Goal: Task Accomplishment & Management: Manage account settings

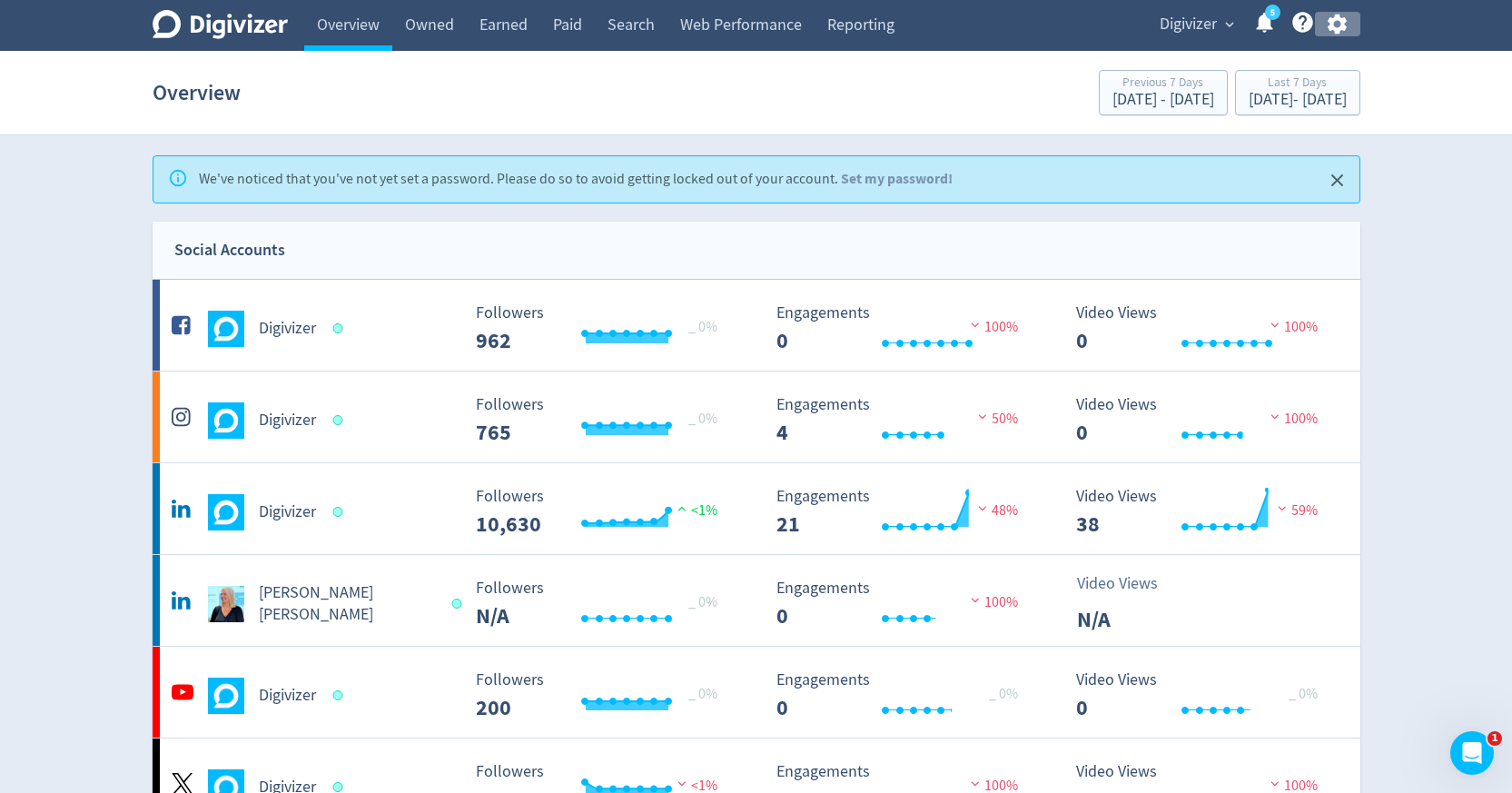
click at [1342, 25] on icon "button" at bounding box center [1338, 24] width 19 height 20
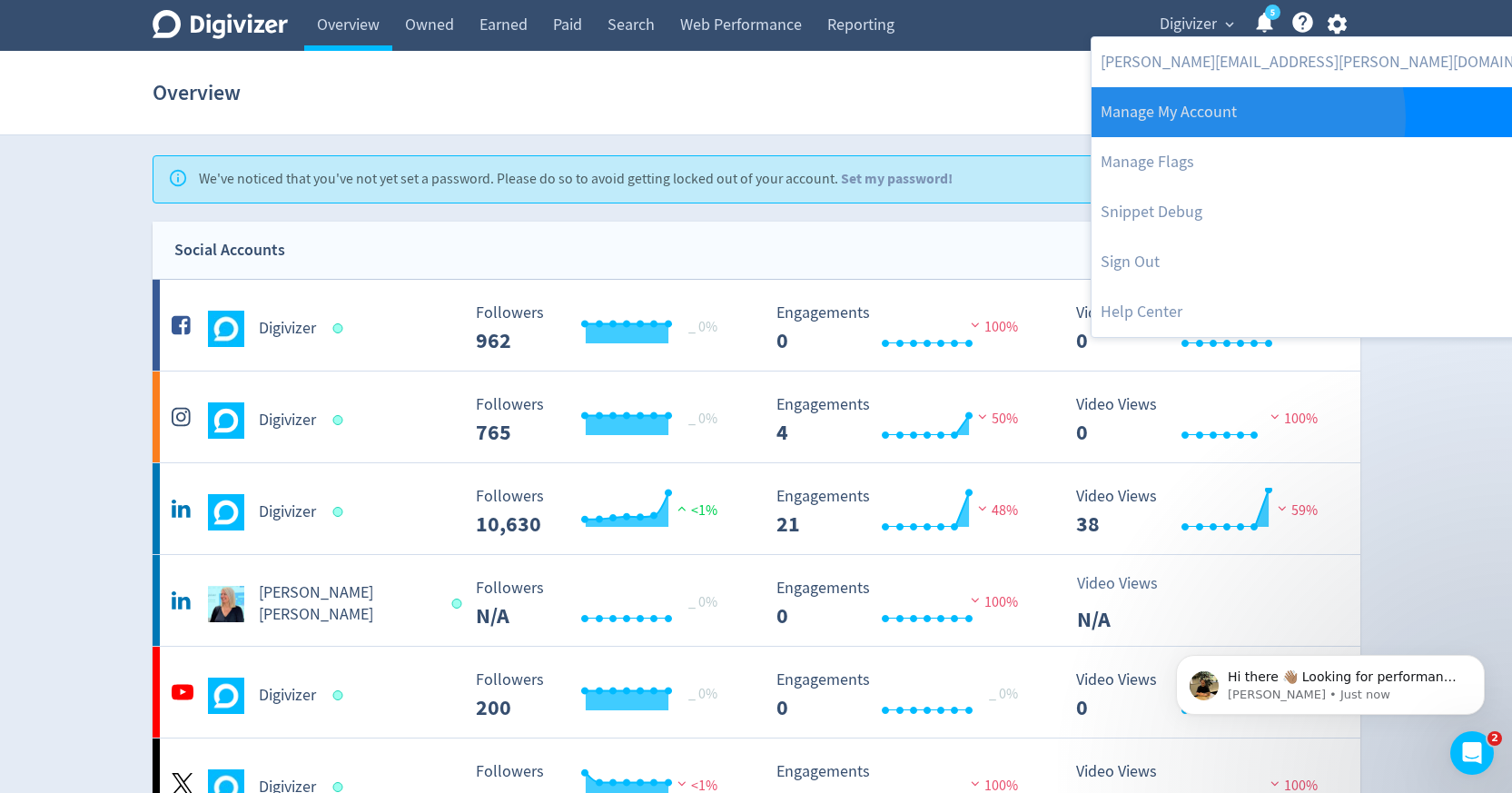
click at [1248, 117] on link "Manage My Account" at bounding box center [1334, 112] width 485 height 50
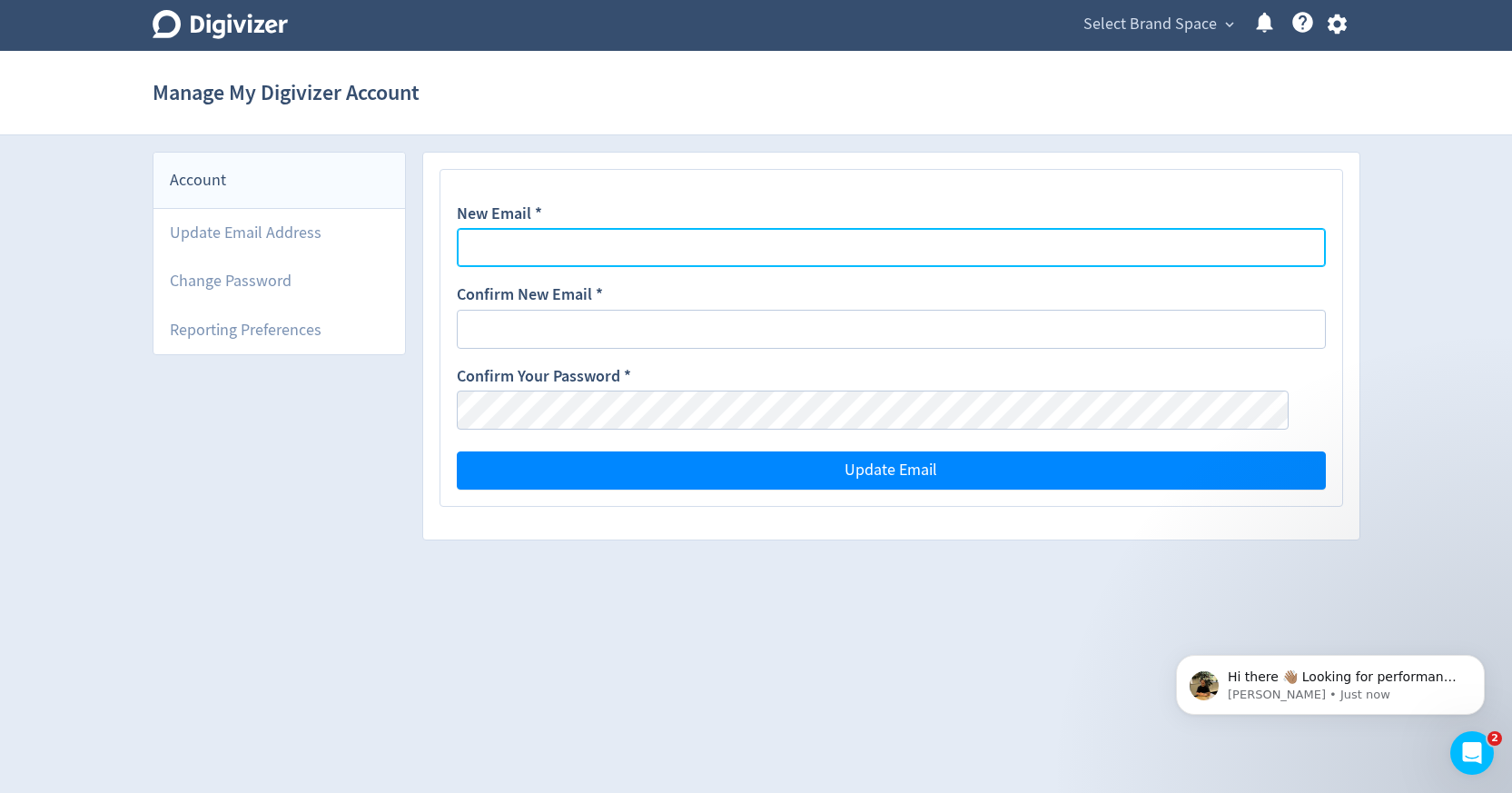
type input "[PERSON_NAME][EMAIL_ADDRESS][PERSON_NAME][DOMAIN_NAME]"
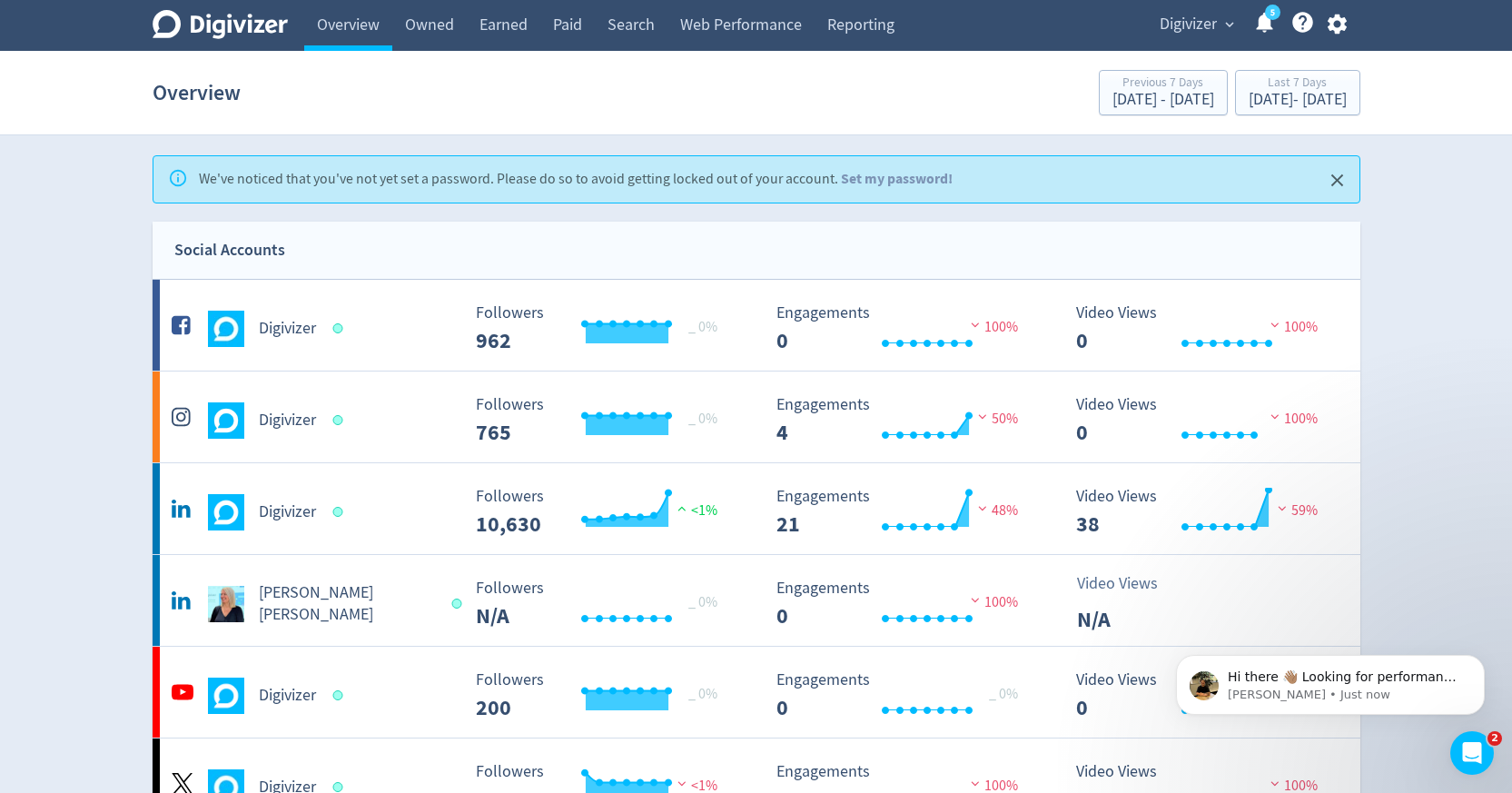
click at [1178, 43] on div "Digivizer expand_more 5 Help Center - Searchable support on using Digivizer" at bounding box center [1250, 25] width 220 height 51
click at [1181, 31] on span "Digivizer" at bounding box center [1189, 24] width 57 height 29
click at [1329, 33] on div at bounding box center [756, 396] width 1512 height 793
click at [1332, 33] on icon "button" at bounding box center [1338, 24] width 25 height 25
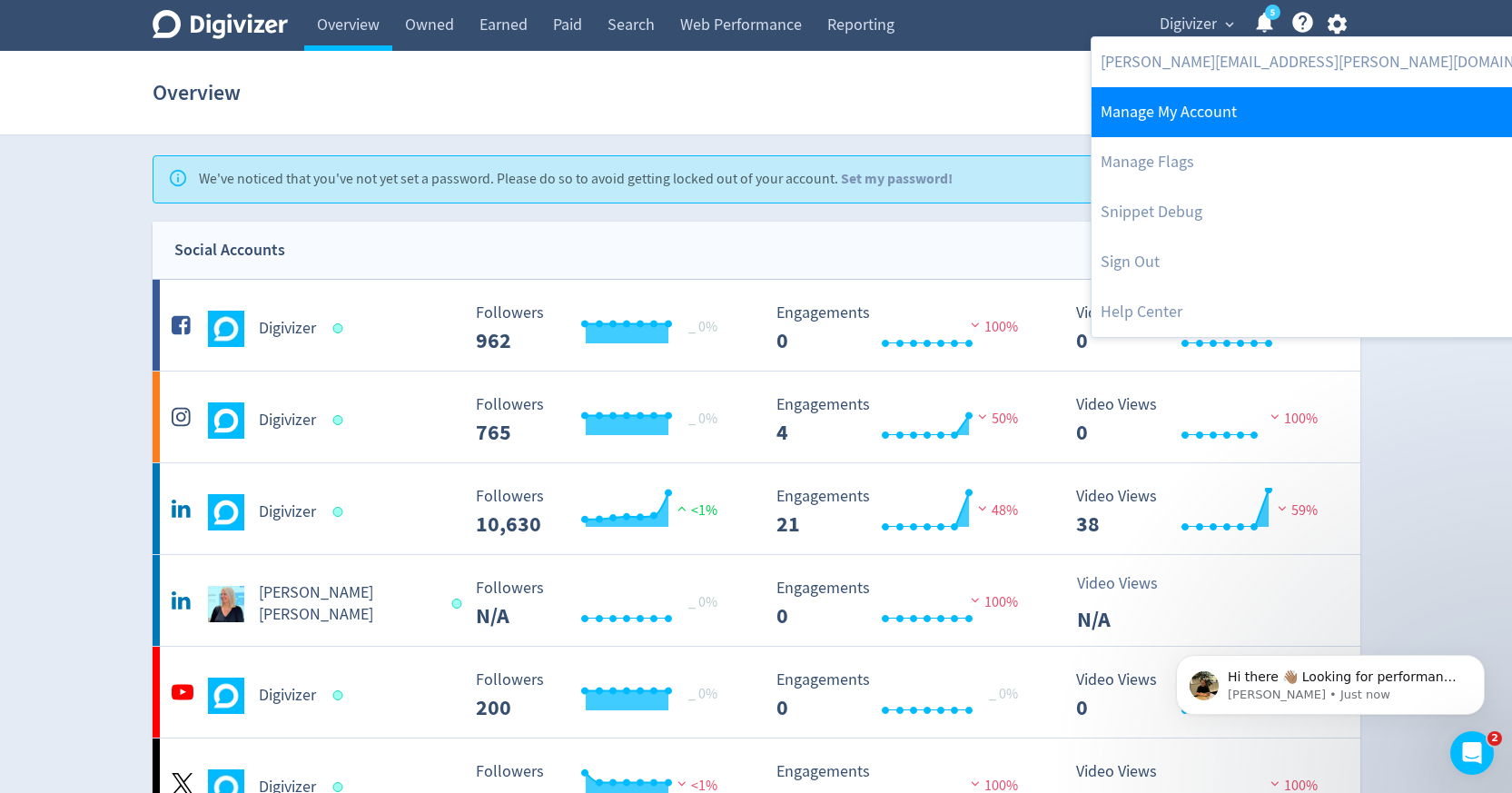
click at [1250, 107] on link "Manage My Account" at bounding box center [1334, 112] width 485 height 50
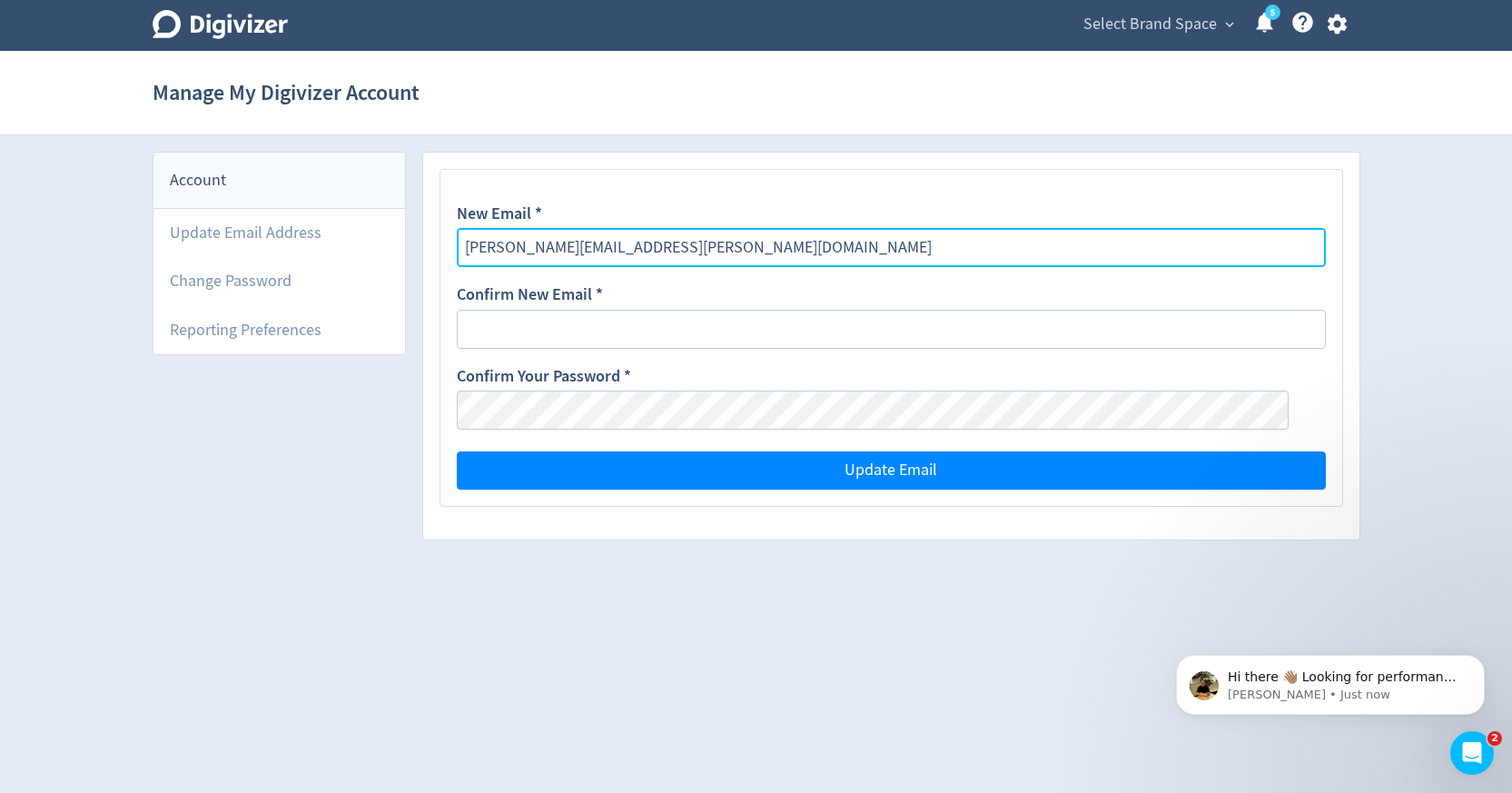
click at [584, 255] on input "[PERSON_NAME][EMAIL_ADDRESS][PERSON_NAME][DOMAIN_NAME]" at bounding box center [891, 247] width 869 height 39
type input "[PERSON_NAME][EMAIL_ADDRESS][PERSON_NAME][DOMAIN_NAME]"
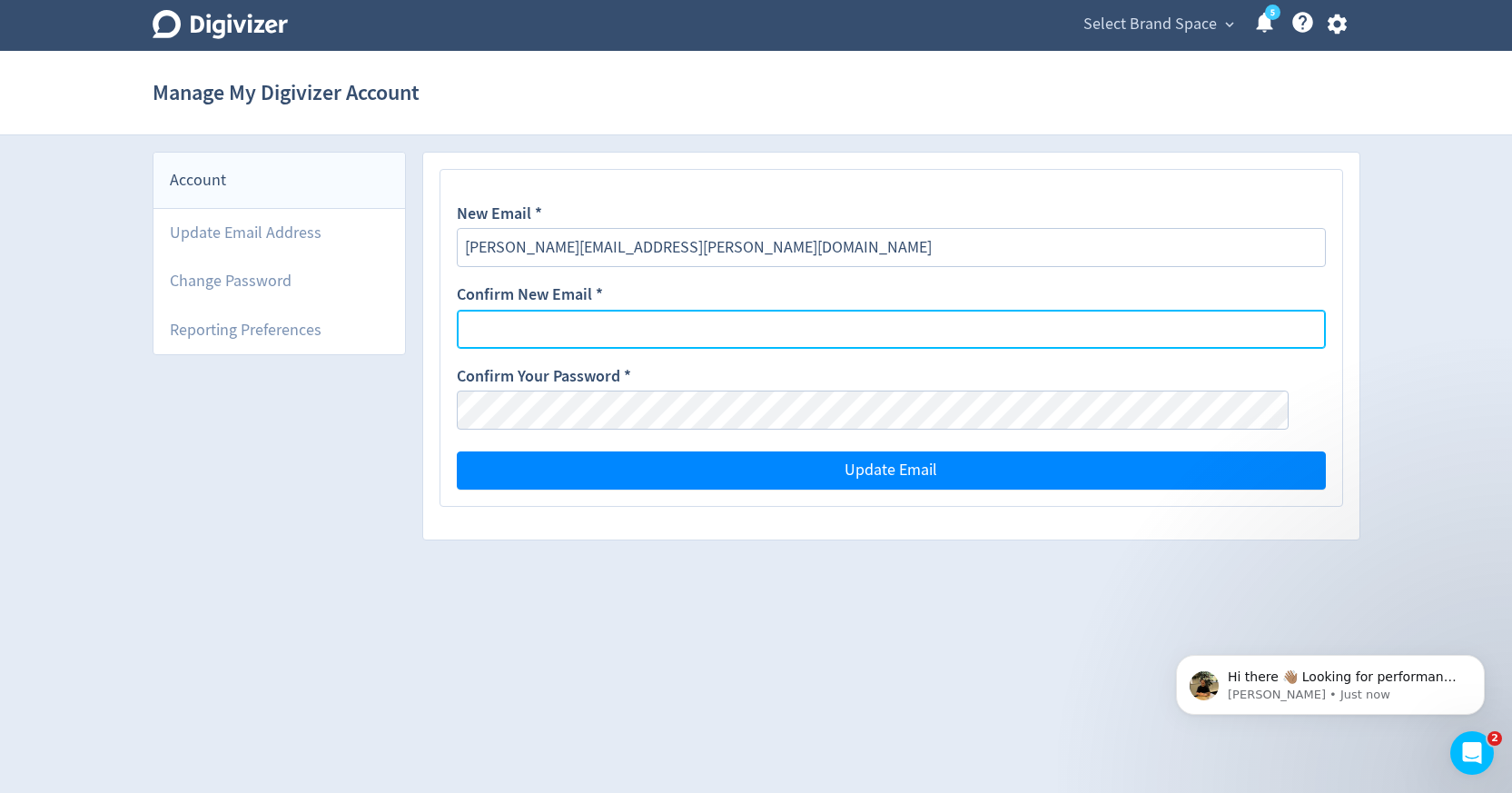
click at [543, 335] on input "Confirm New Email *" at bounding box center [891, 329] width 869 height 39
type input "L"
click at [554, 332] on input "Li$12*juol" at bounding box center [891, 329] width 869 height 39
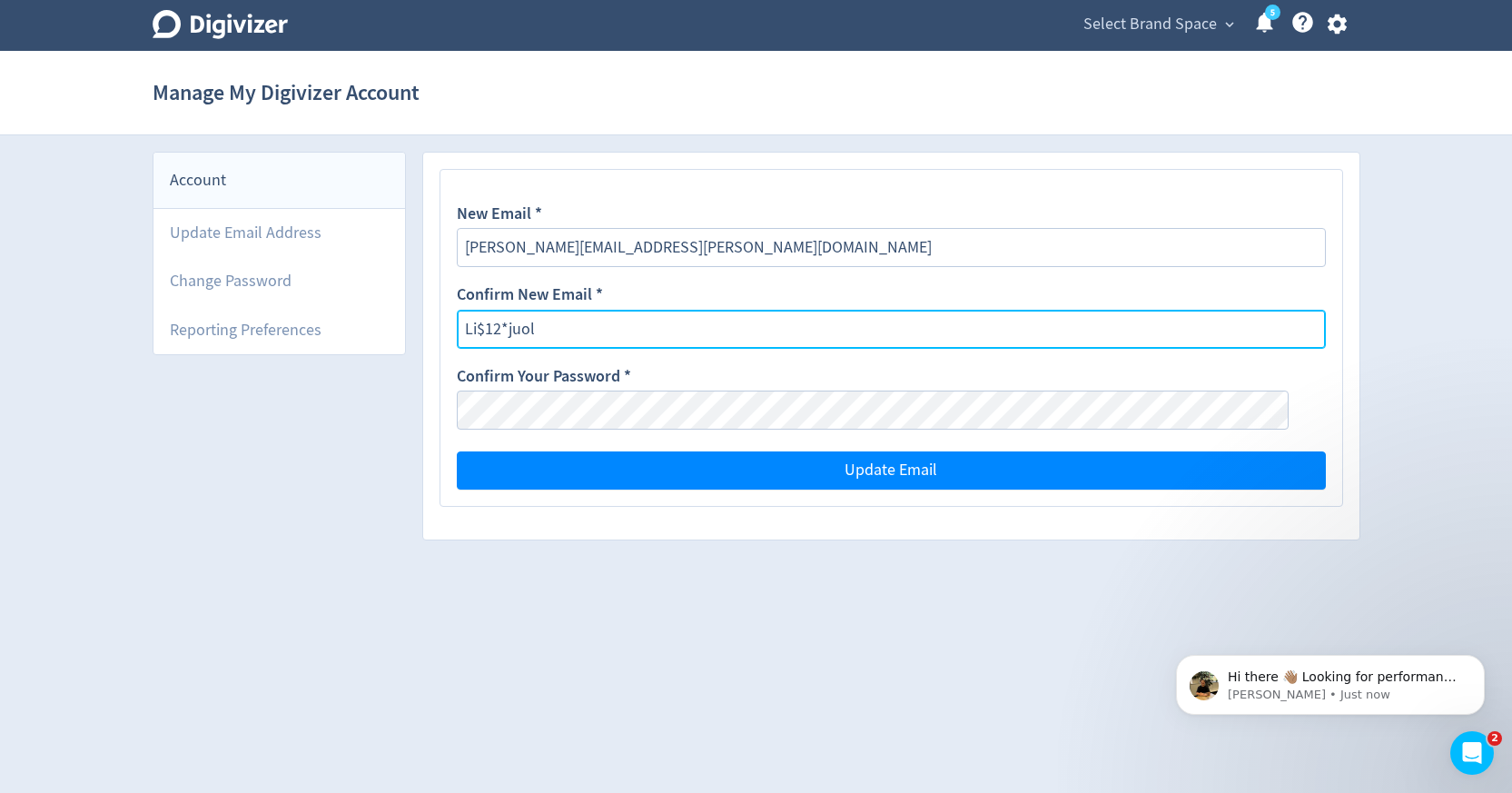
type input "Li$12*juol"
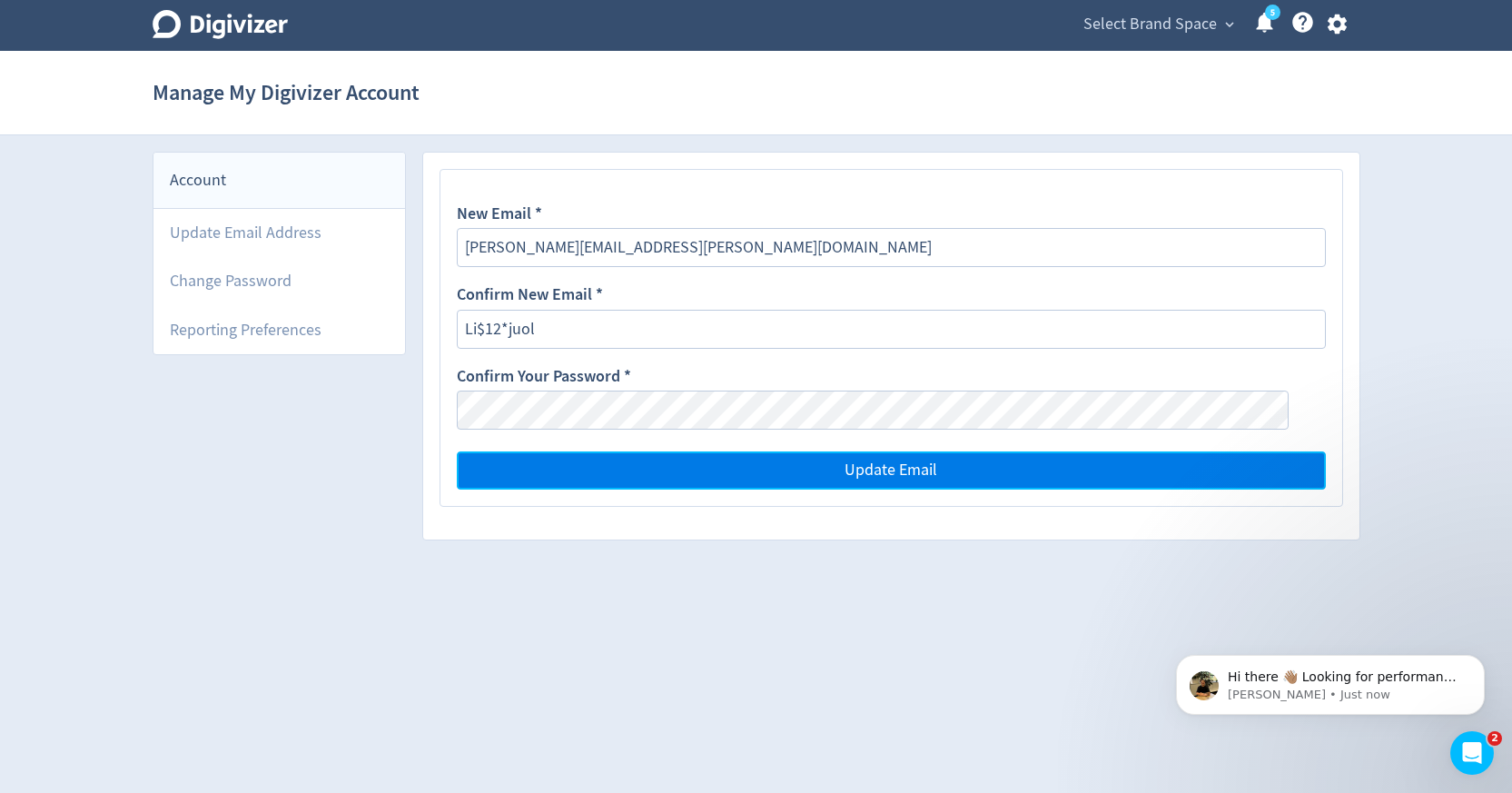
click at [976, 475] on button "Update Email" at bounding box center [891, 470] width 869 height 38
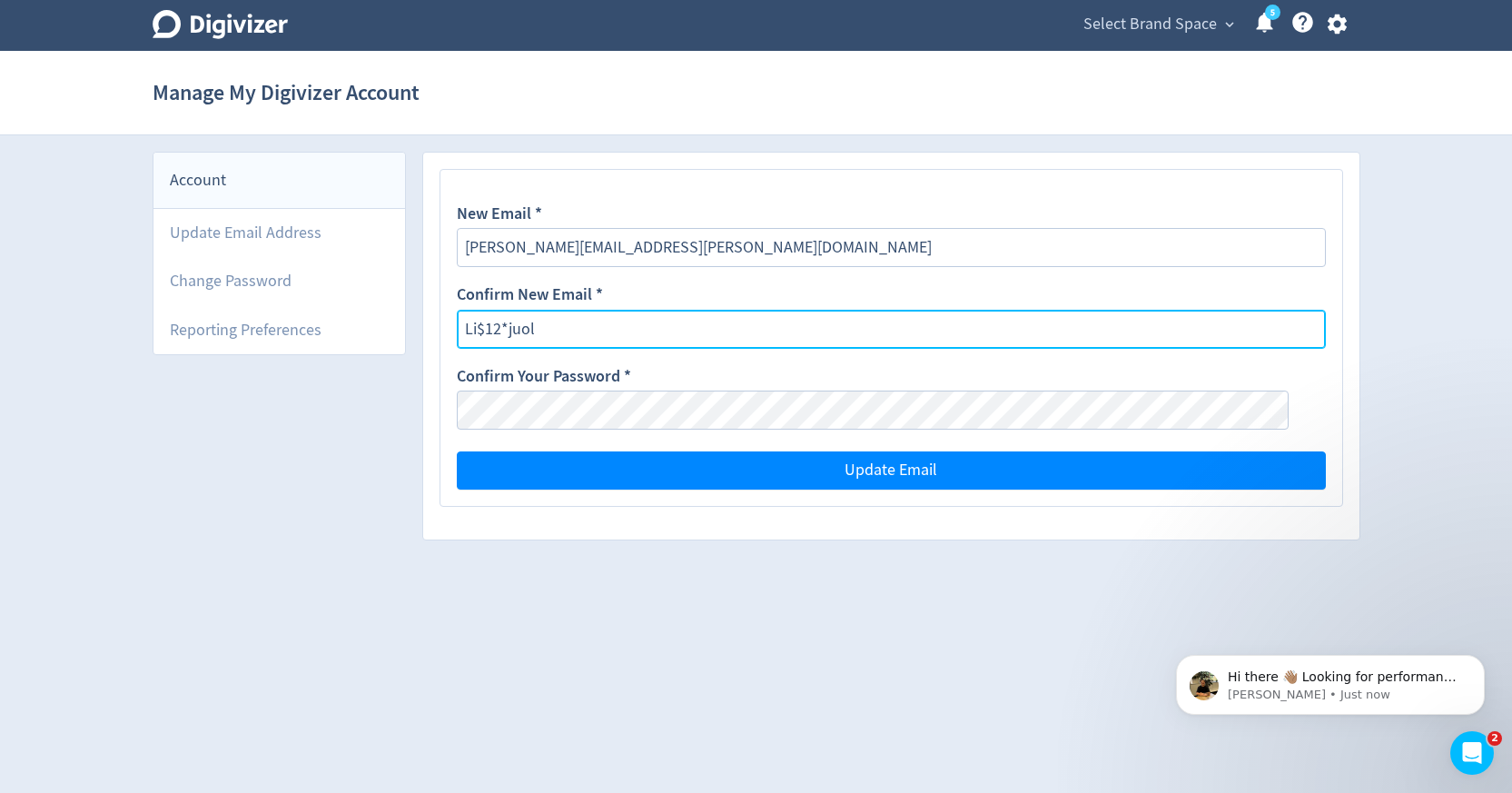
click at [643, 325] on input "Li$12*juol" at bounding box center [891, 329] width 869 height 39
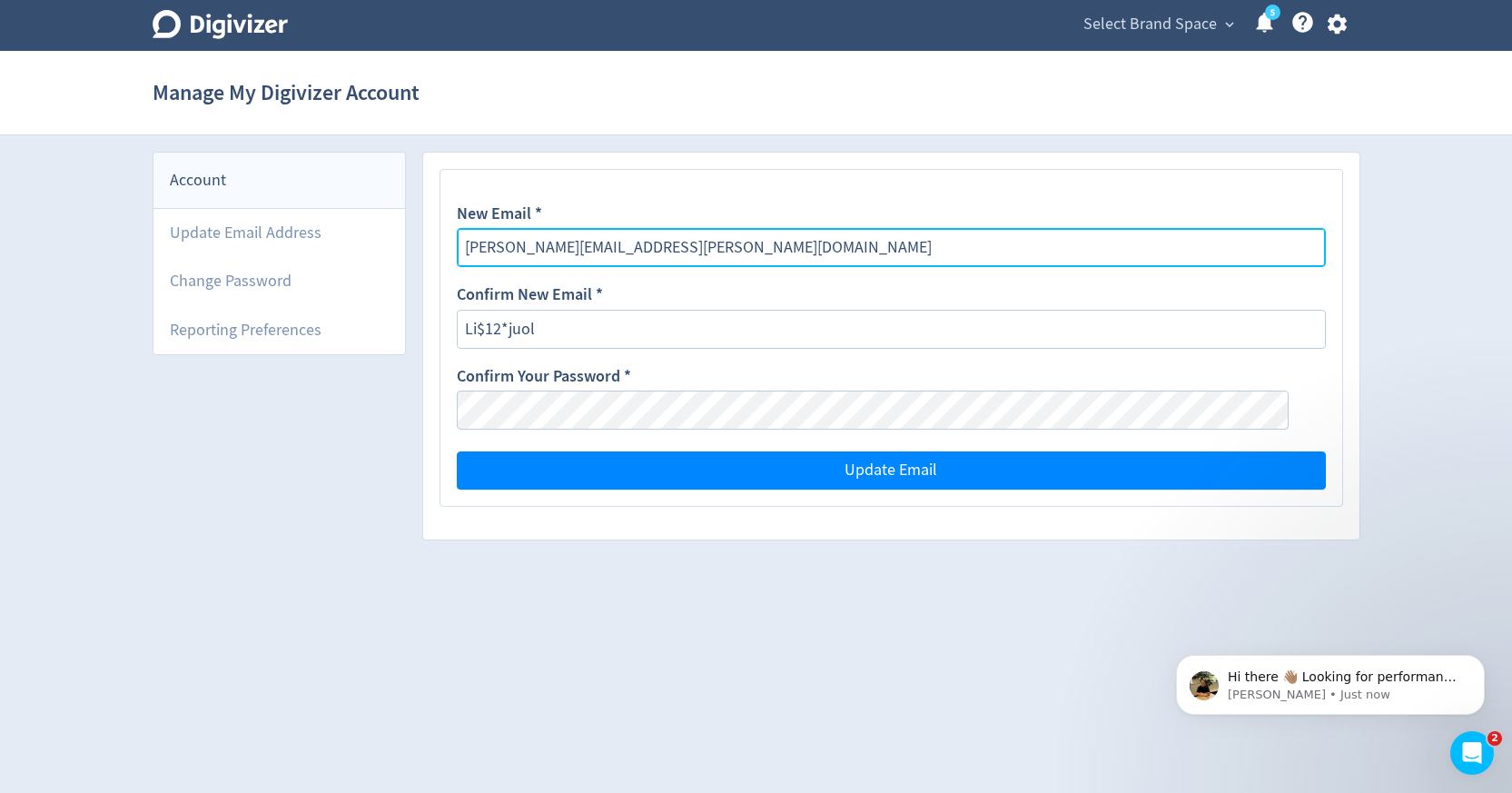
click at [670, 243] on input "[PERSON_NAME][EMAIL_ADDRESS][PERSON_NAME][DOMAIN_NAME]" at bounding box center [891, 247] width 869 height 39
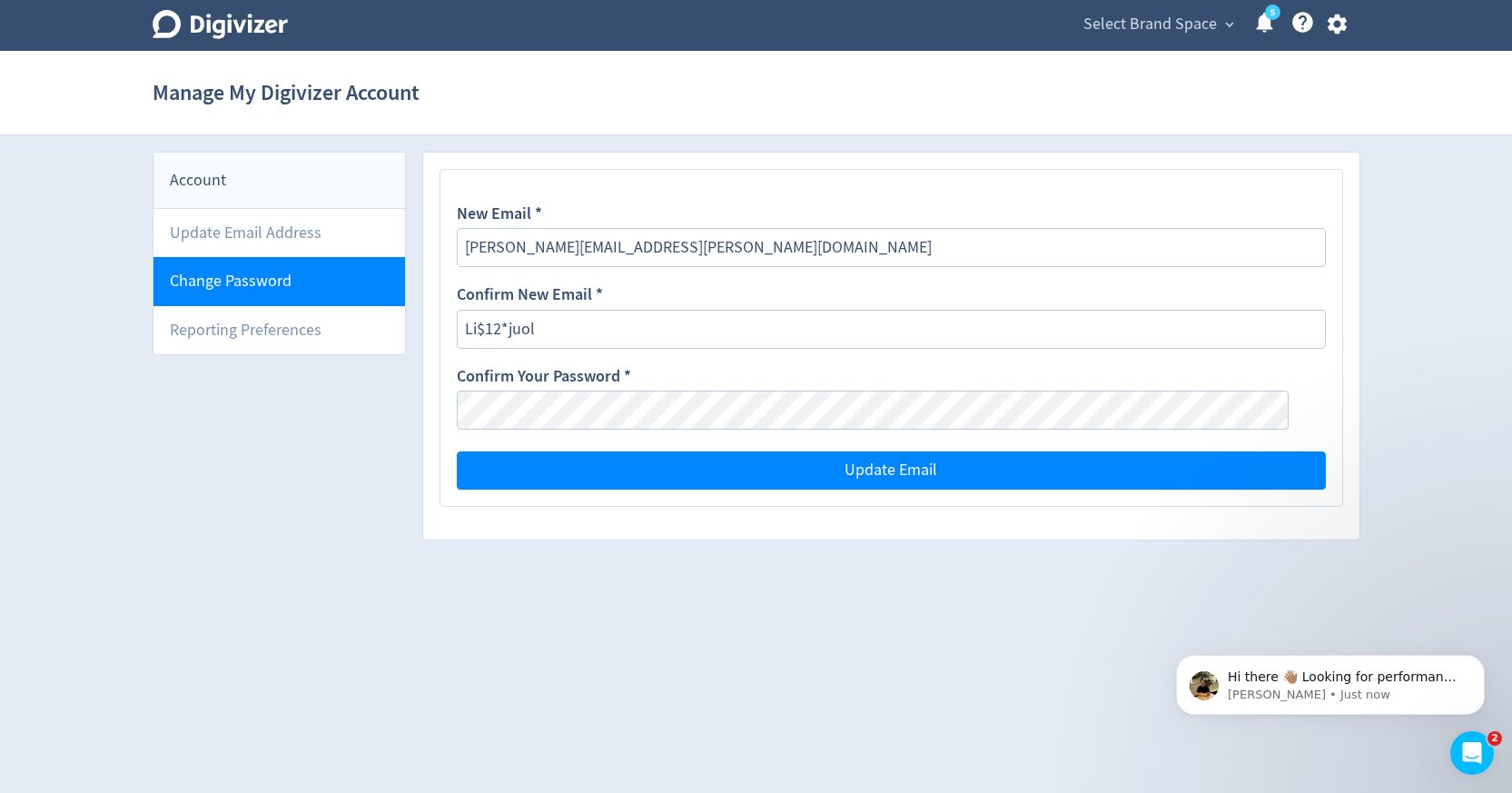
click at [351, 287] on li "Change Password" at bounding box center [279, 281] width 252 height 48
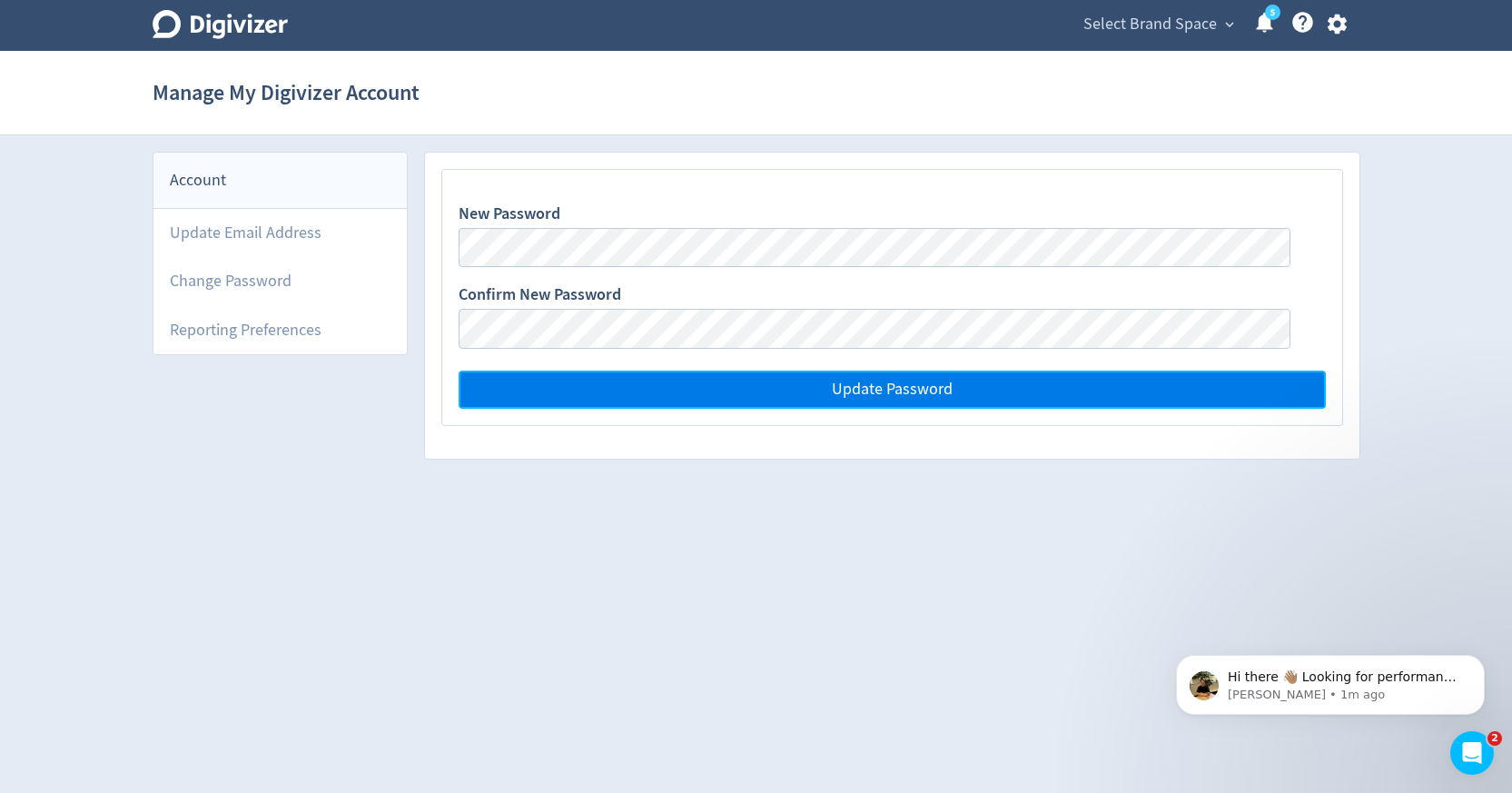
click at [917, 392] on span "Update Password" at bounding box center [892, 389] width 121 height 16
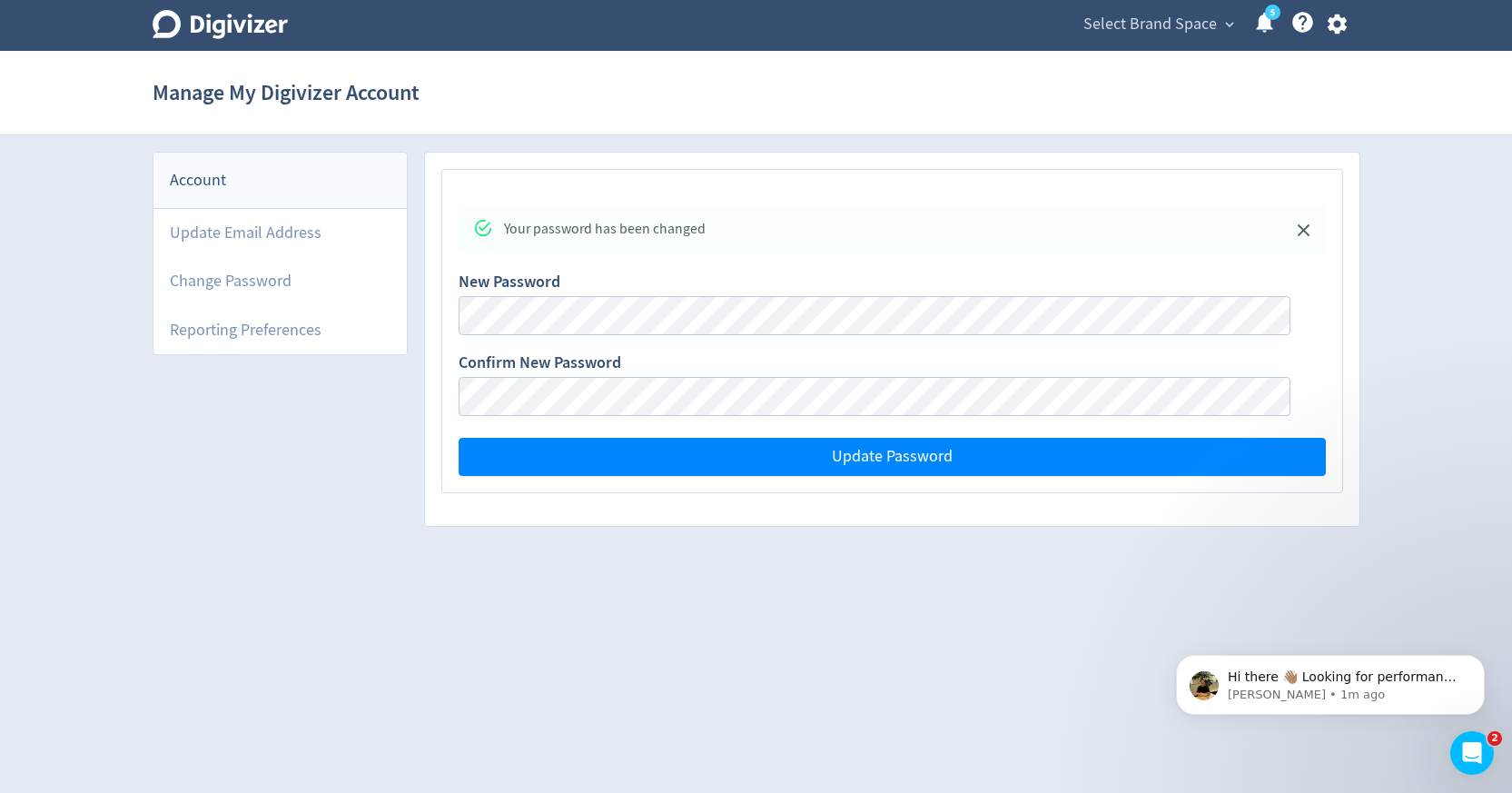
click at [1338, 28] on icon "button" at bounding box center [1338, 24] width 19 height 20
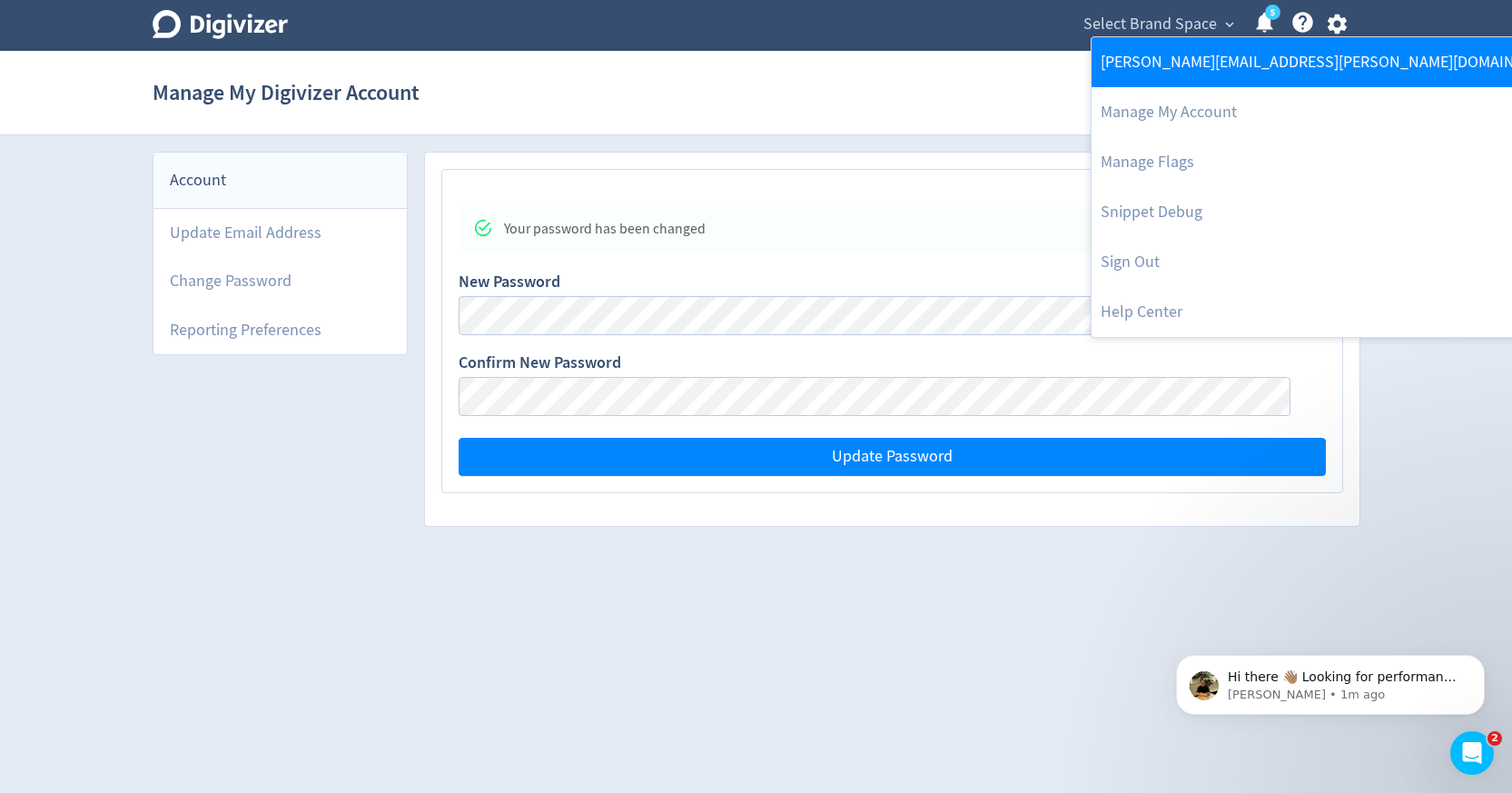
click at [1327, 47] on link "[PERSON_NAME][EMAIL_ADDRESS][PERSON_NAME][DOMAIN_NAME]" at bounding box center [1334, 62] width 485 height 50
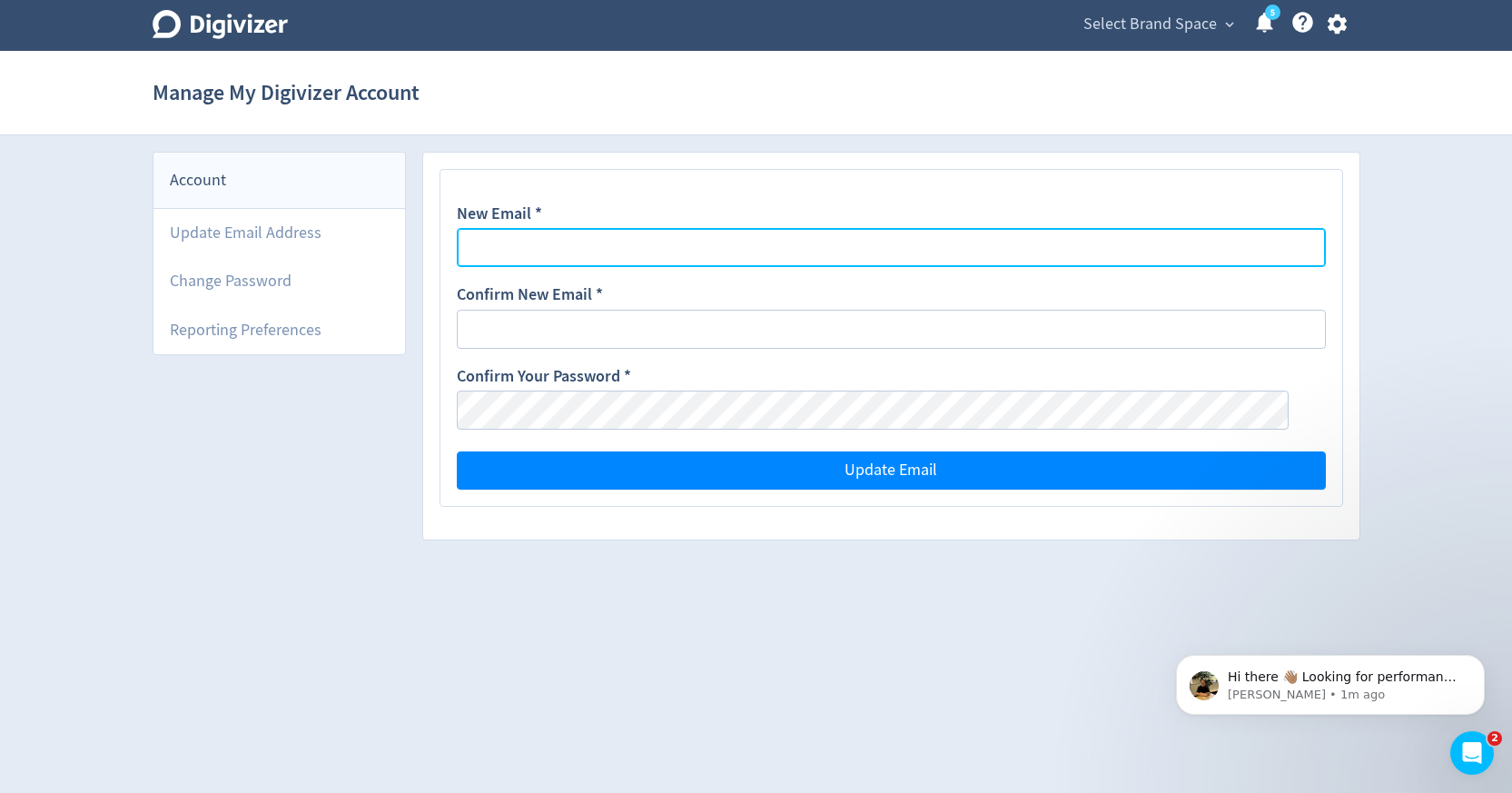
type input "[PERSON_NAME][EMAIL_ADDRESS][PERSON_NAME][DOMAIN_NAME]"
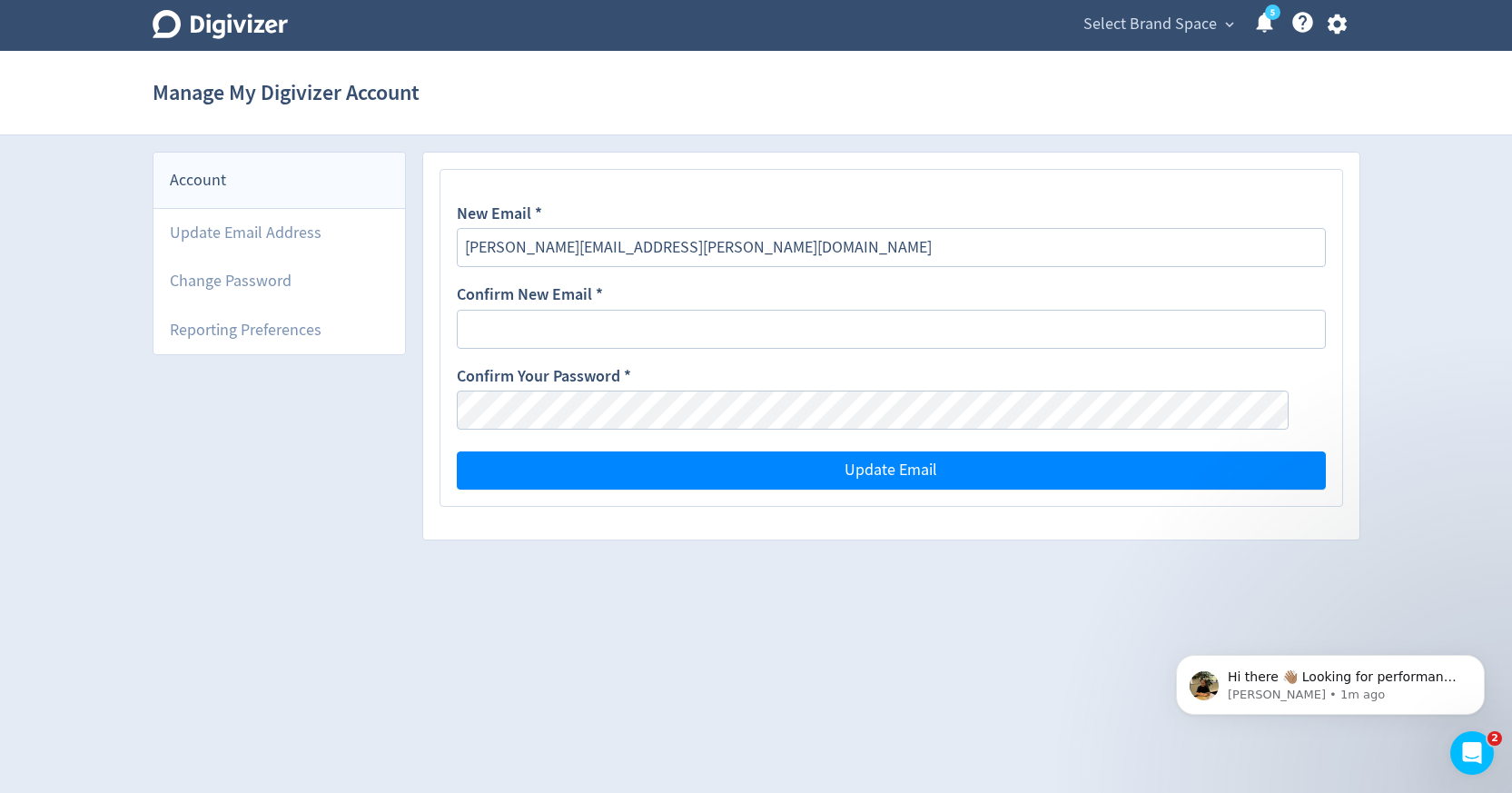
click at [1213, 20] on span "Select Brand Space" at bounding box center [1150, 24] width 133 height 29
click at [1180, 56] on link "Digivizer (277)" at bounding box center [1180, 65] width 113 height 50
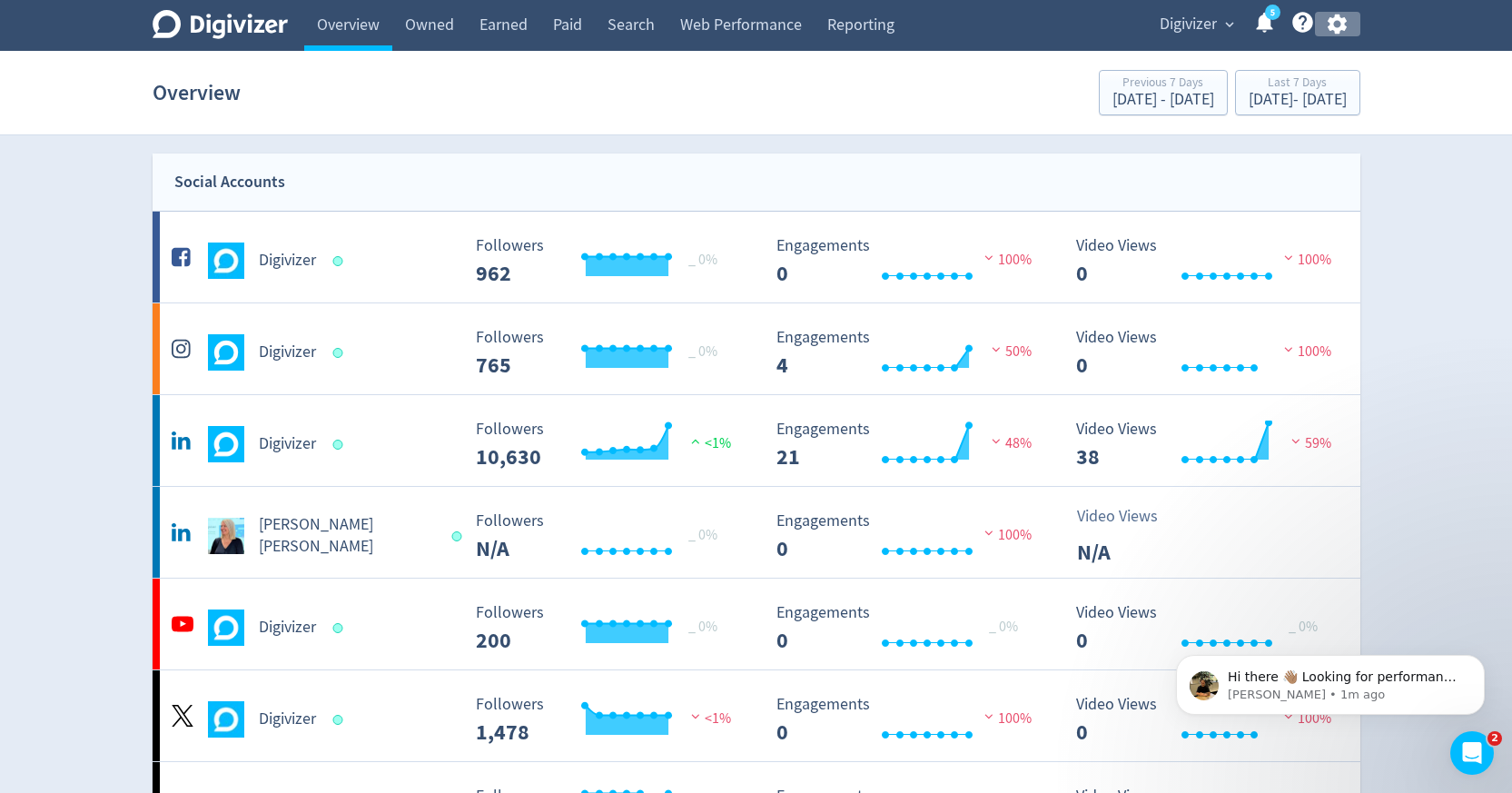
click at [1332, 31] on icon "button" at bounding box center [1338, 24] width 25 height 25
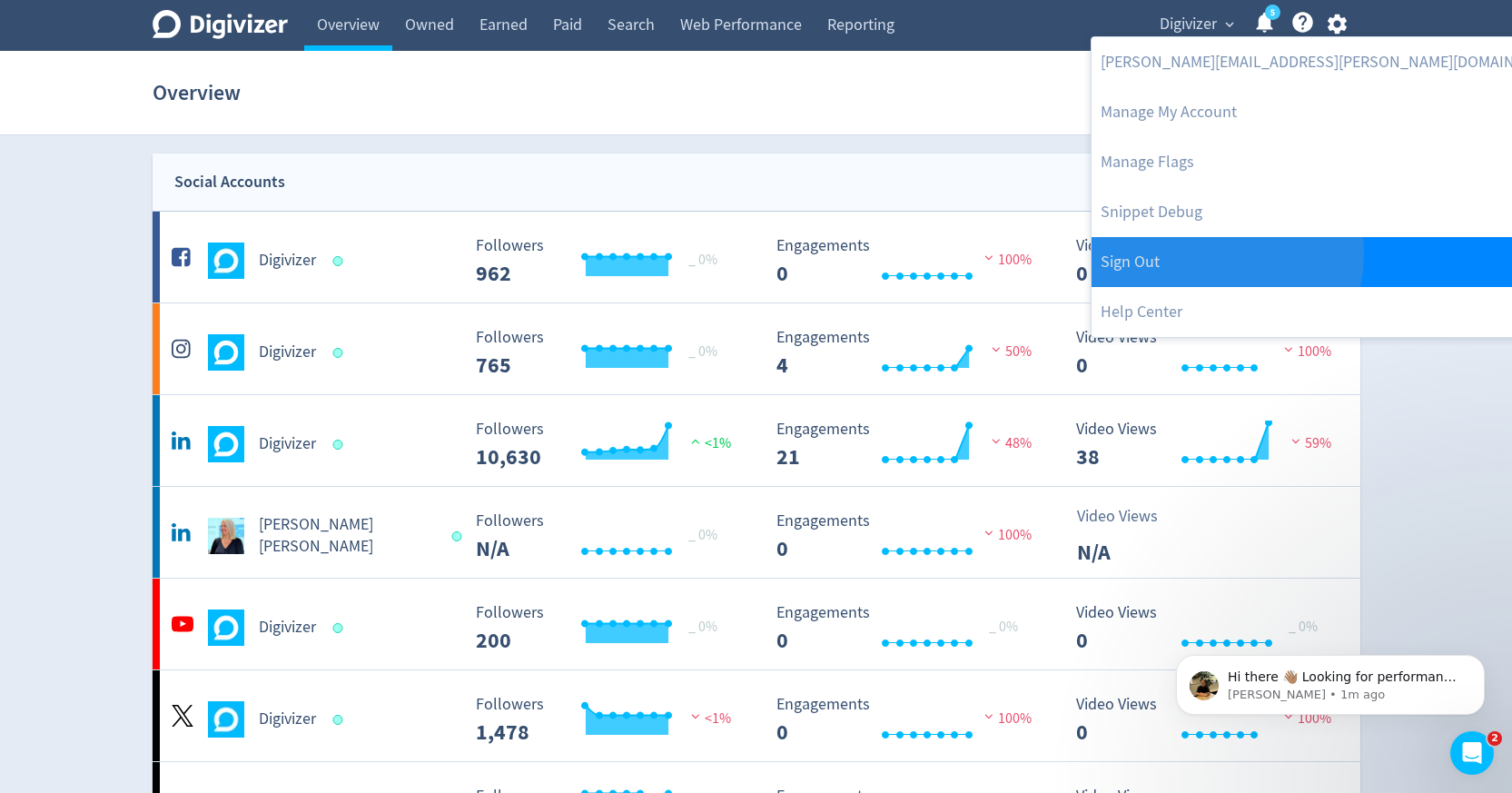
click at [1208, 254] on link "Sign Out" at bounding box center [1334, 261] width 485 height 50
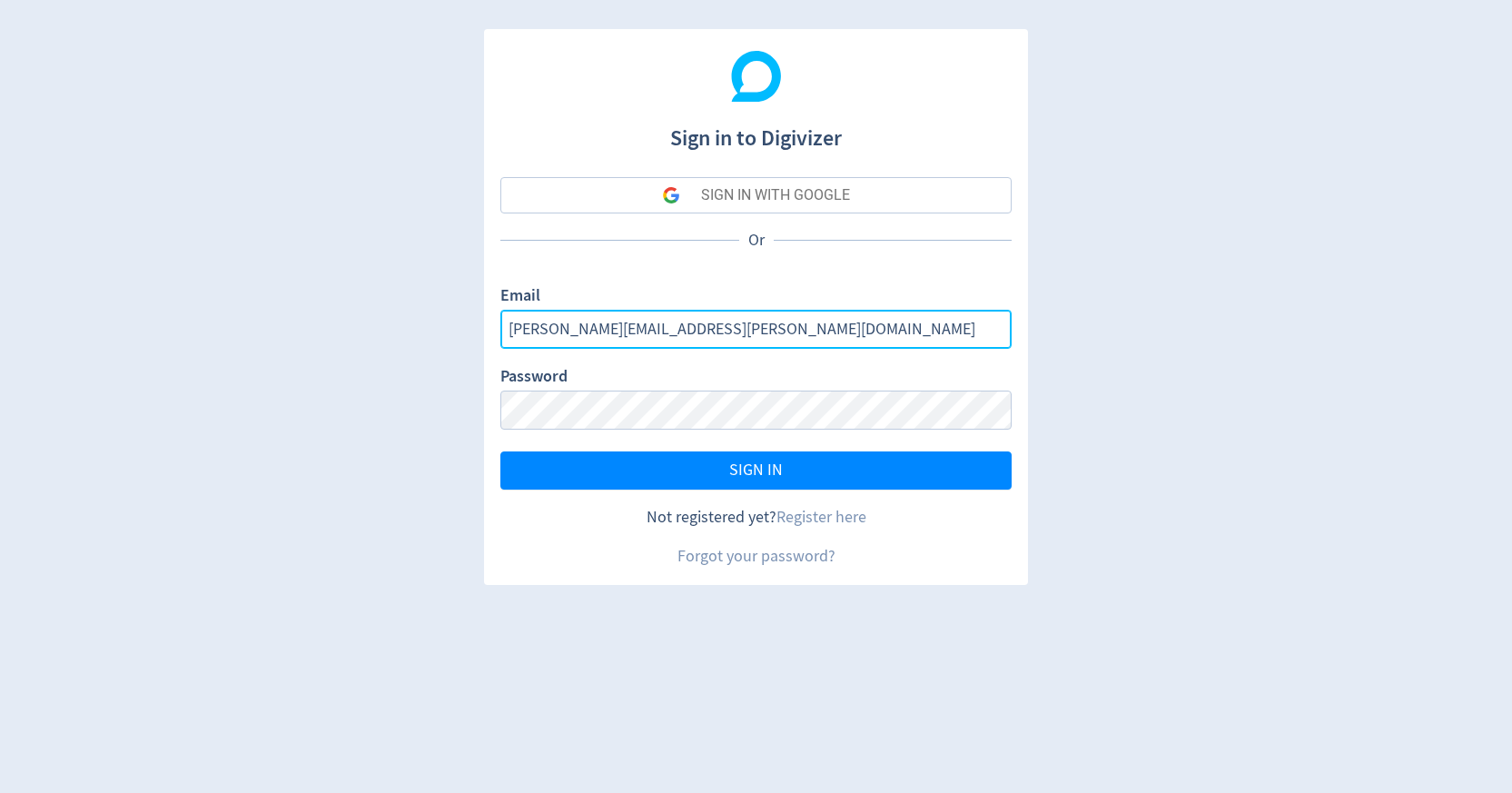
click at [586, 333] on input "[PERSON_NAME][EMAIL_ADDRESS][PERSON_NAME][DOMAIN_NAME]" at bounding box center [756, 329] width 512 height 39
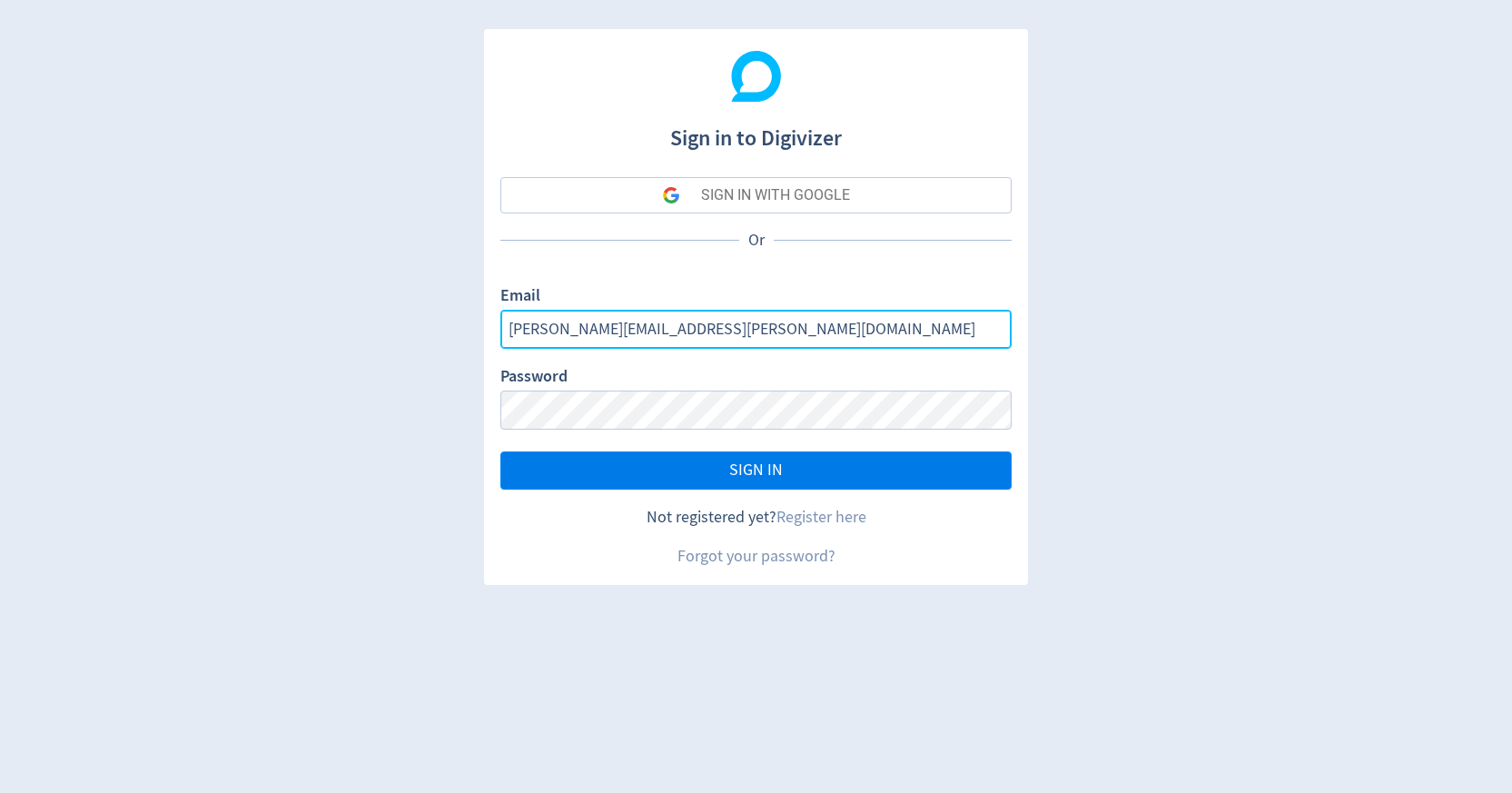
type input "[PERSON_NAME][EMAIL_ADDRESS][PERSON_NAME][DOMAIN_NAME]"
click at [604, 458] on button "SIGN IN" at bounding box center [756, 470] width 512 height 38
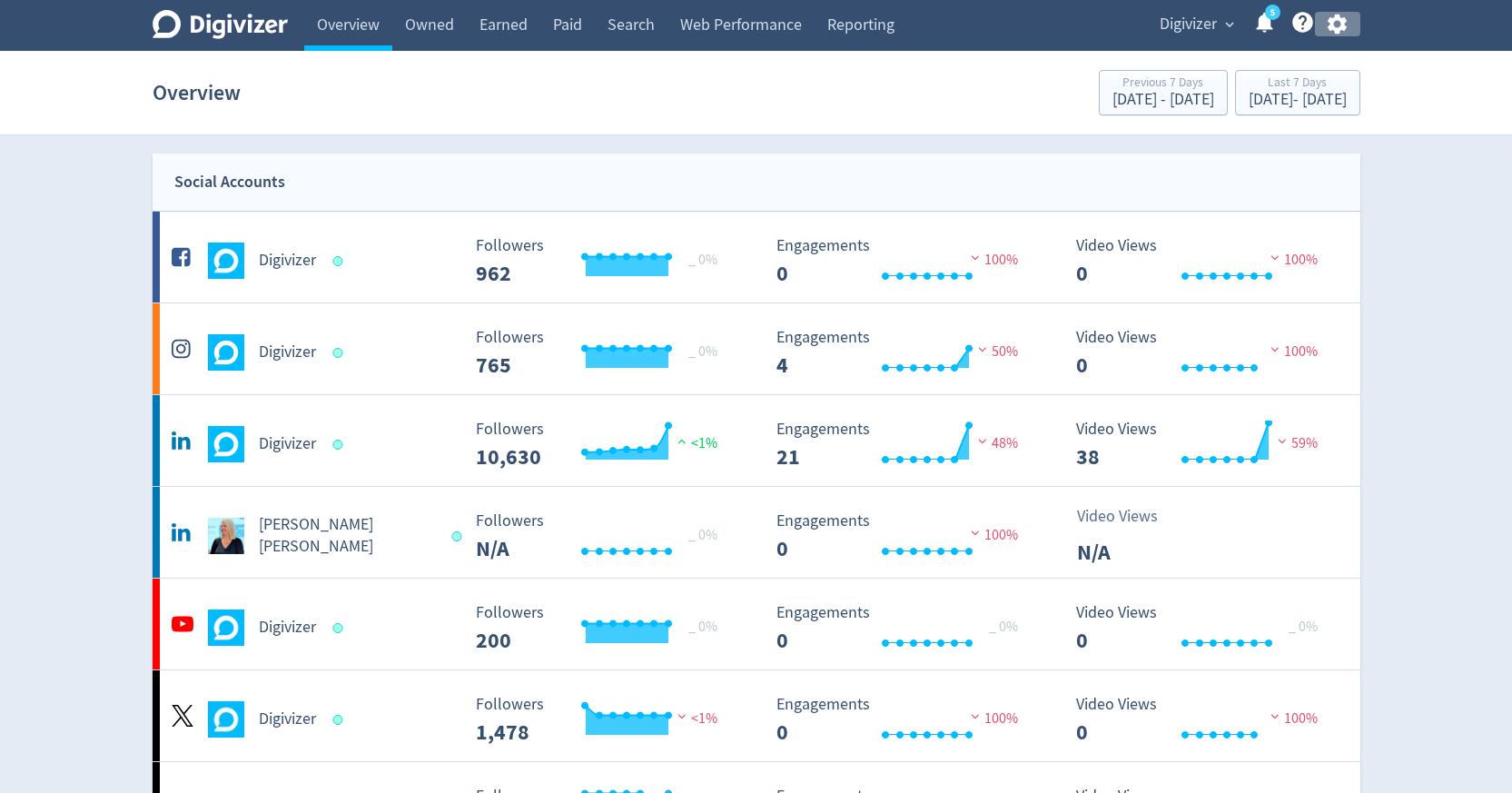
click at [1347, 29] on icon "button" at bounding box center [1338, 24] width 25 height 25
